Goal: Information Seeking & Learning: Learn about a topic

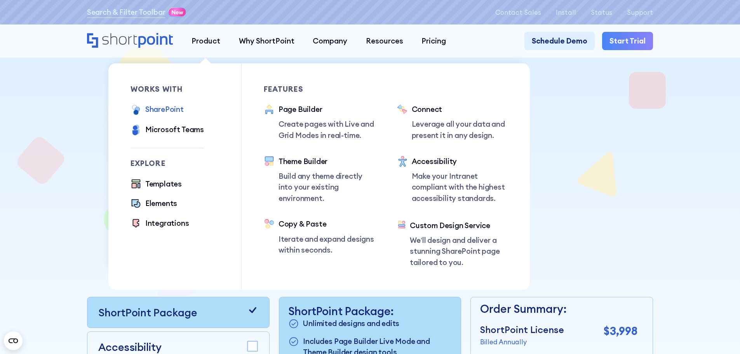
click at [167, 109] on div "SharePoint" at bounding box center [164, 109] width 38 height 11
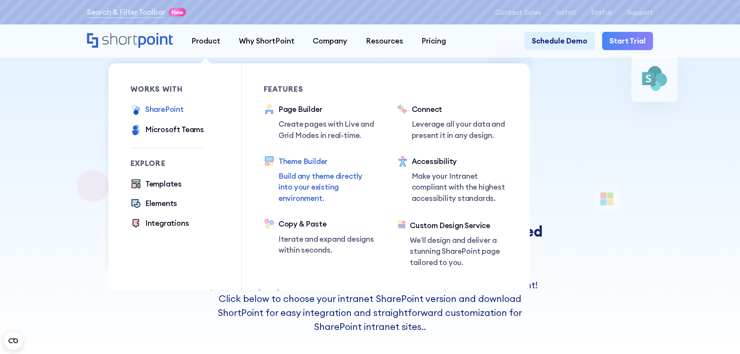
click at [317, 188] on p "Build any theme directly into your existing environment." at bounding box center [327, 187] width 96 height 33
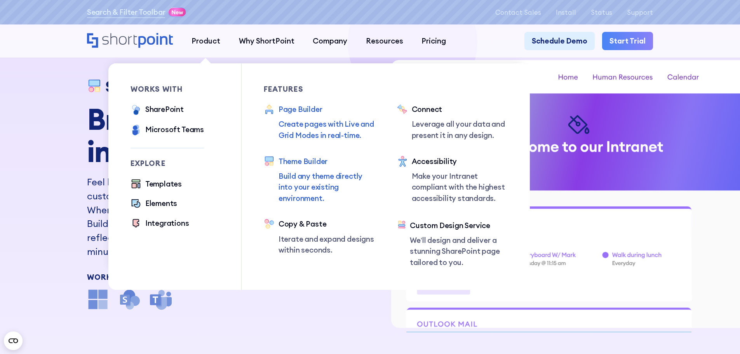
click at [355, 140] on p "Create pages with Live and Grid Modes in real-time." at bounding box center [327, 129] width 96 height 22
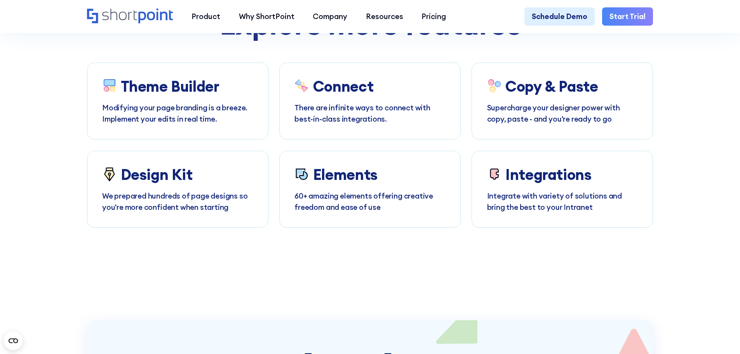
scroll to position [4390, 0]
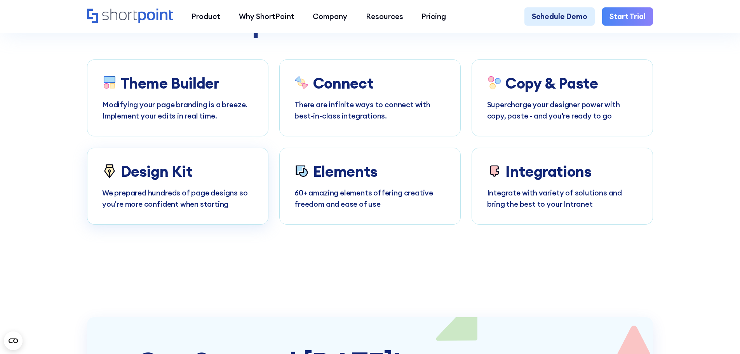
click at [202, 209] on p "We prepared hundreds of page designs so you're more confident when starting" at bounding box center [177, 198] width 151 height 22
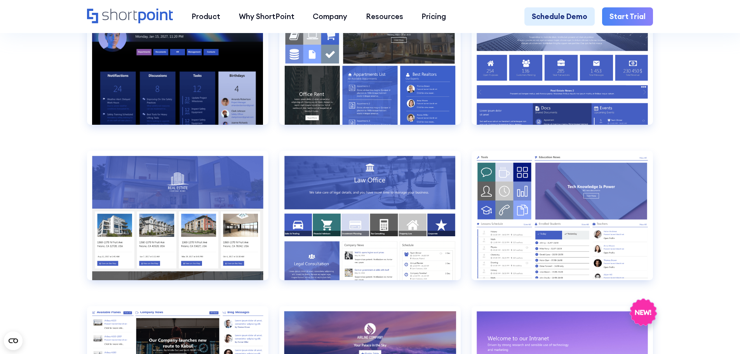
scroll to position [893, 0]
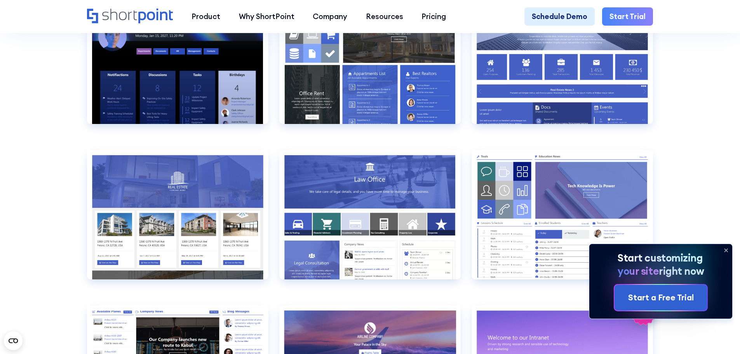
drag, startPoint x: 726, startPoint y: 248, endPoint x: 703, endPoint y: 207, distance: 47.0
click at [726, 248] on icon at bounding box center [726, 250] width 12 height 12
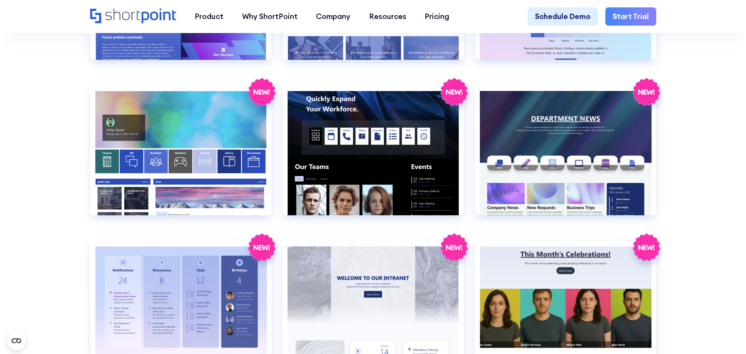
scroll to position [1437, 0]
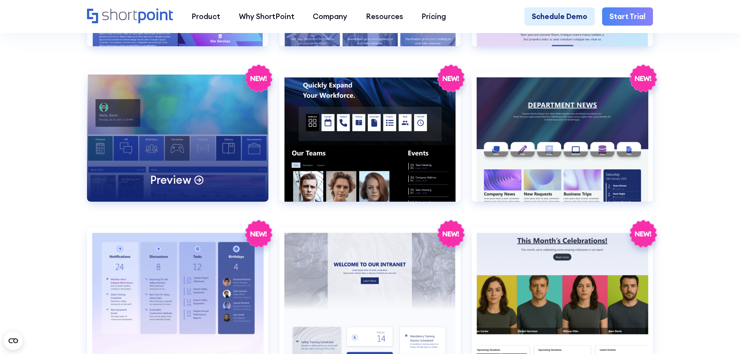
click at [181, 123] on div "Preview" at bounding box center [177, 136] width 181 height 129
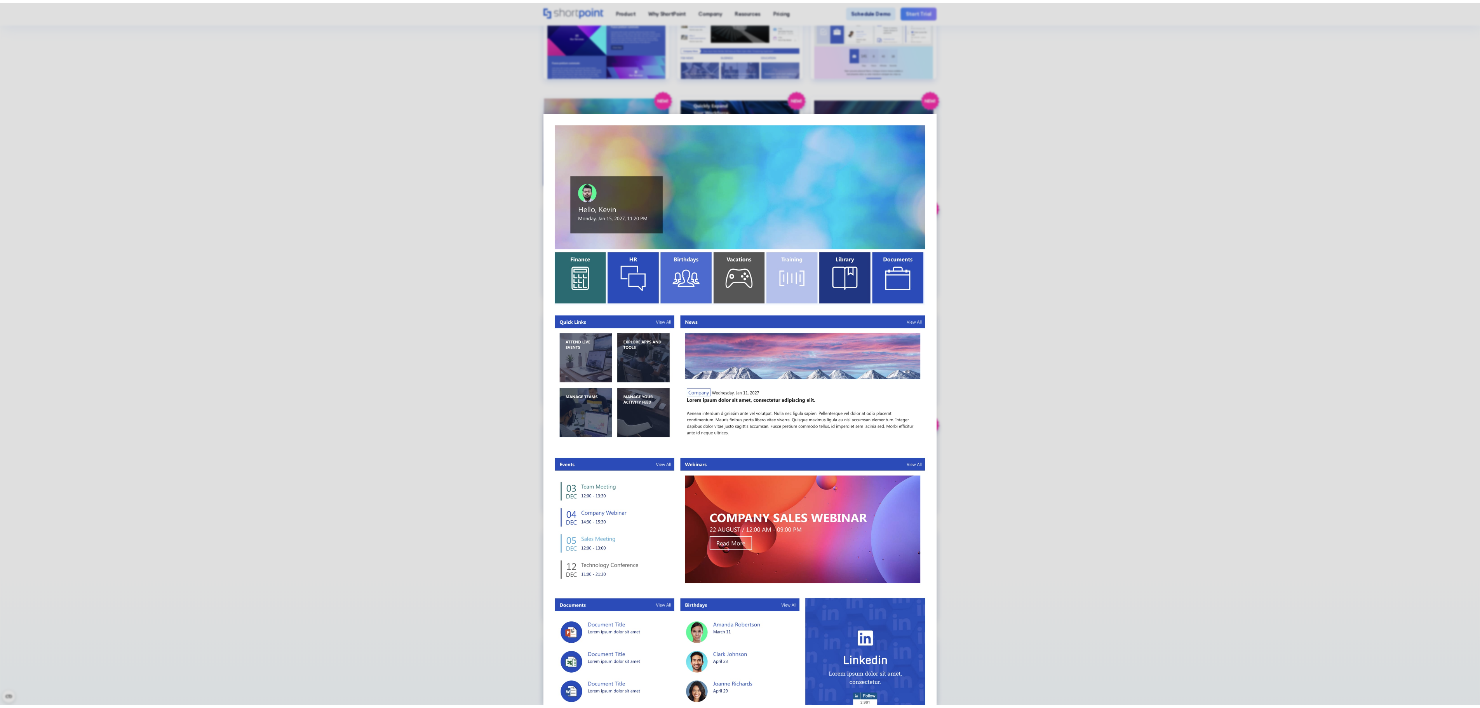
scroll to position [1442, 0]
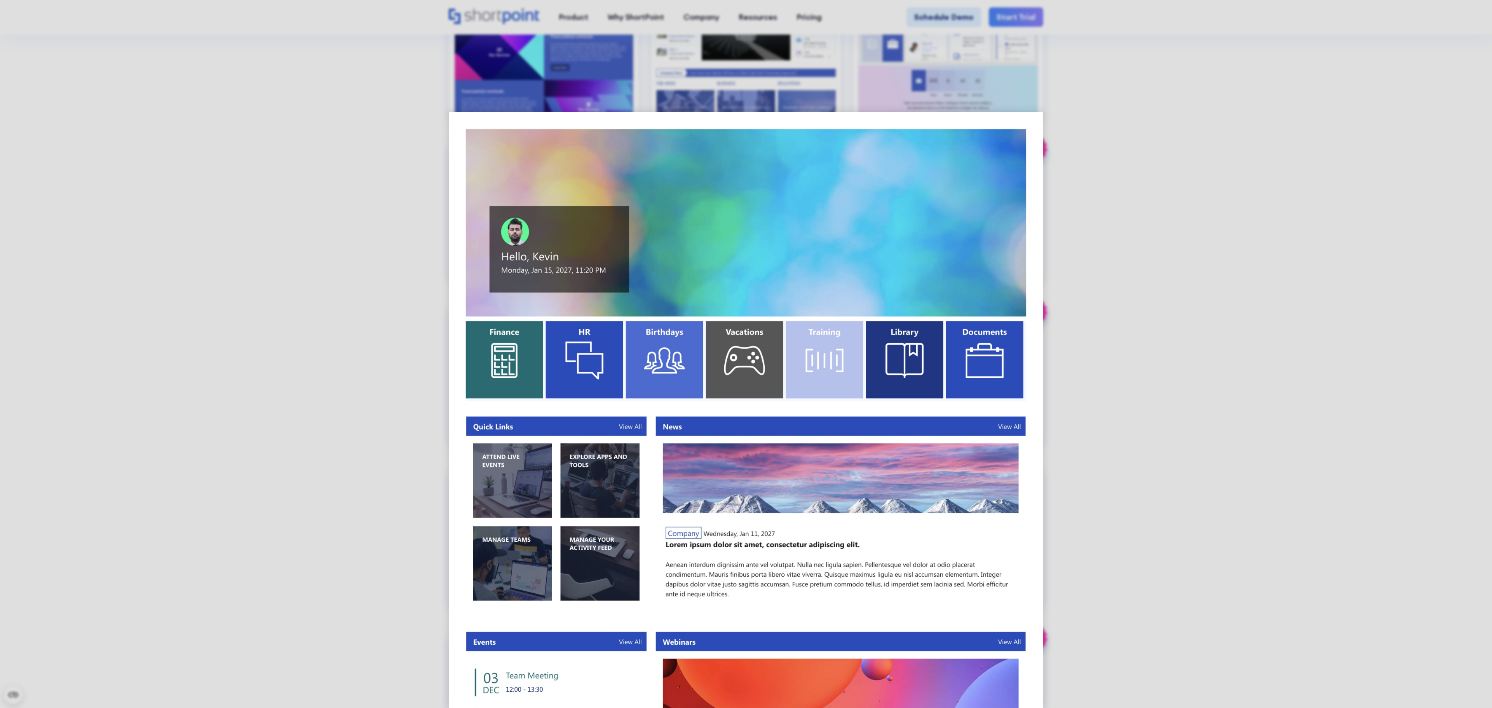
drag, startPoint x: 1258, startPoint y: 205, endPoint x: 1245, endPoint y: 210, distance: 14.0
click at [740, 207] on div at bounding box center [746, 354] width 1492 height 708
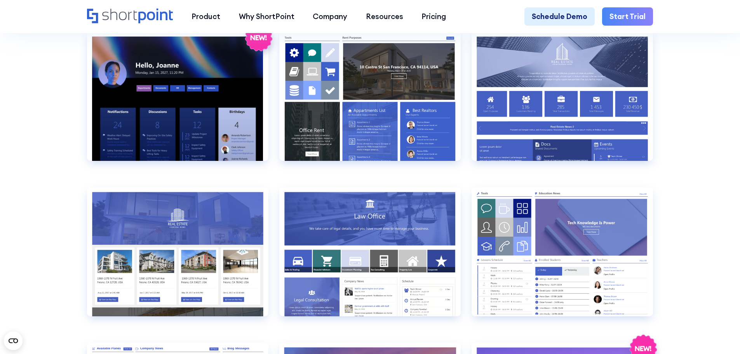
scroll to position [855, 0]
